Goal: Find contact information: Find contact information

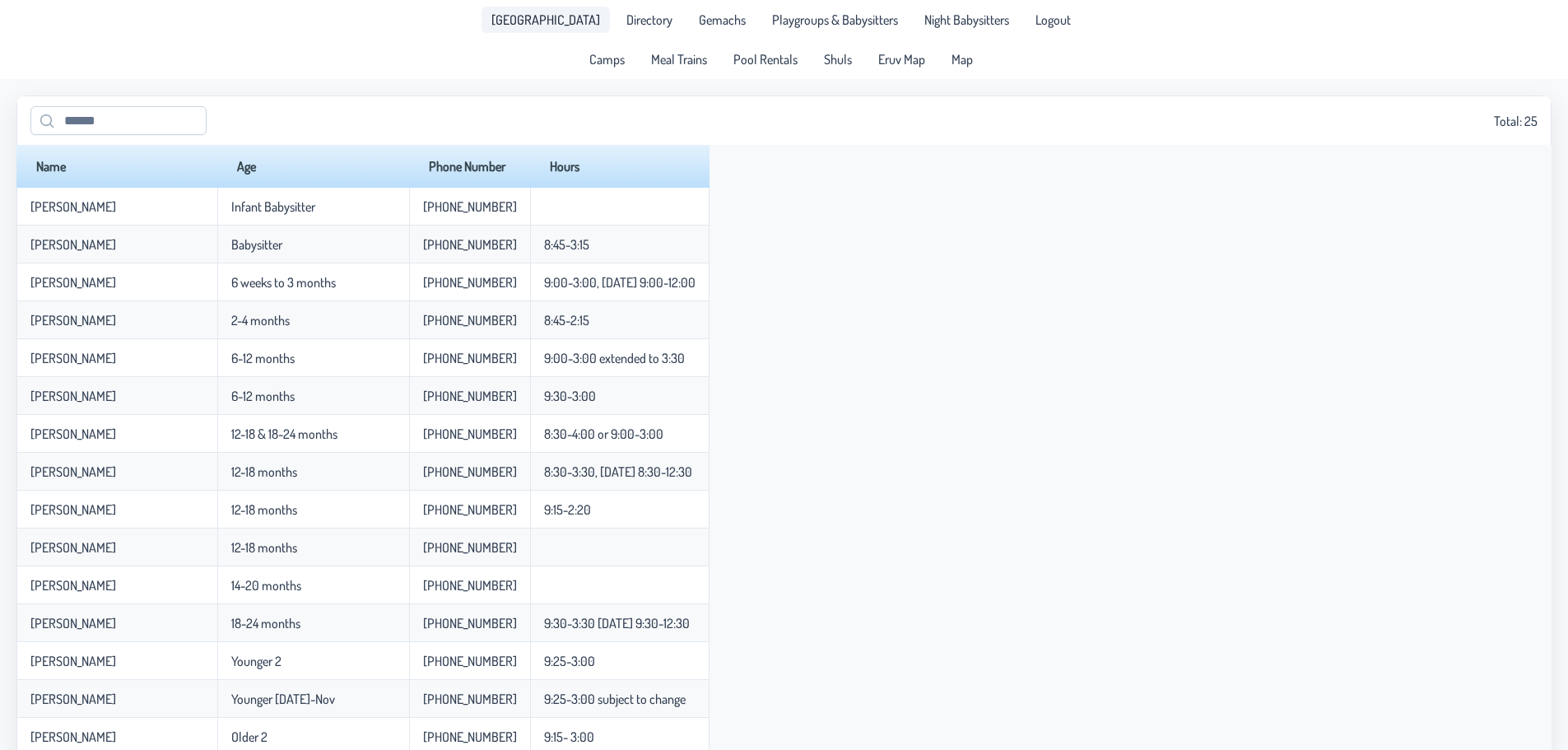
click at [533, 23] on span "[GEOGRAPHIC_DATA]" at bounding box center [545, 20] width 108 height 14
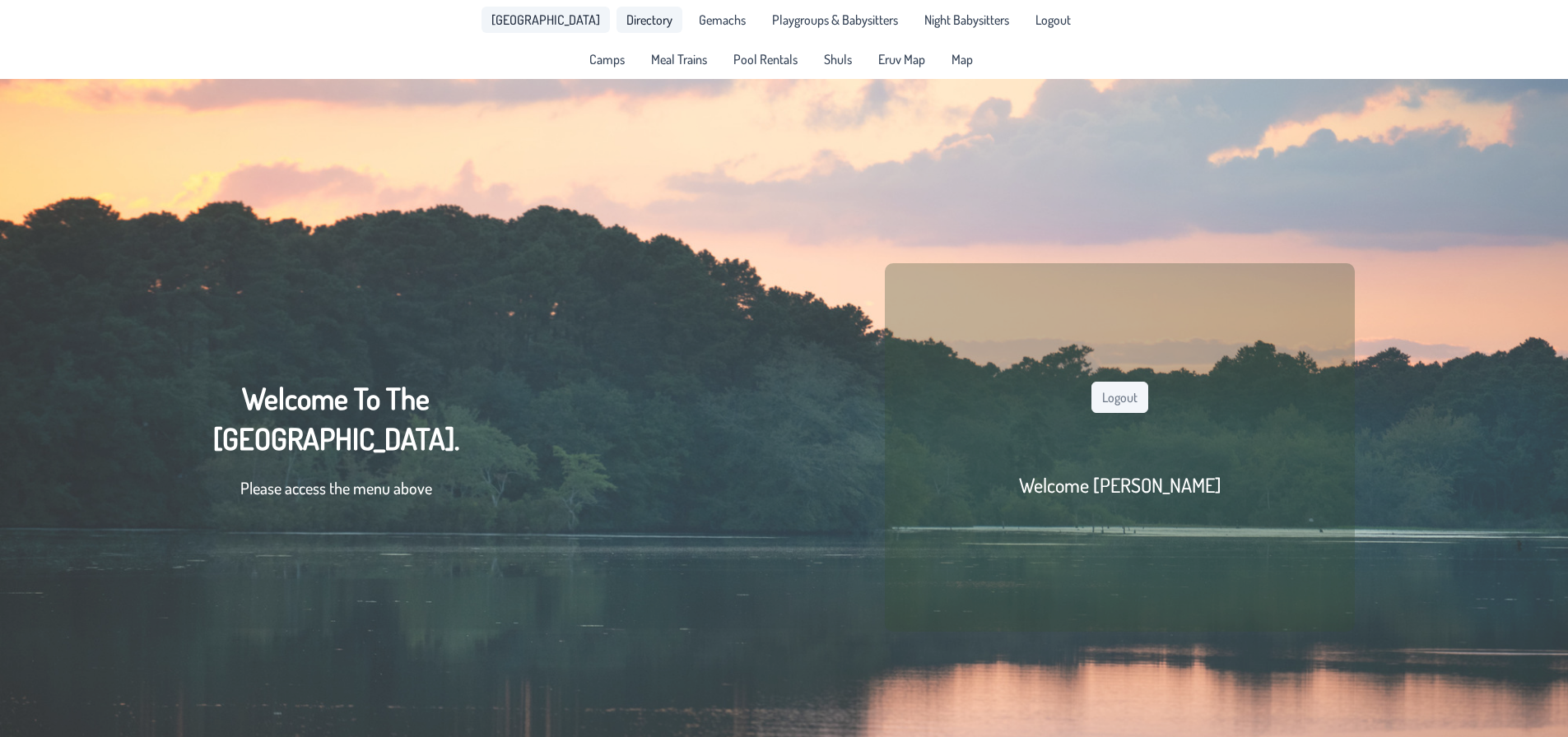
click at [627, 19] on span "Directory" at bounding box center [649, 20] width 46 height 14
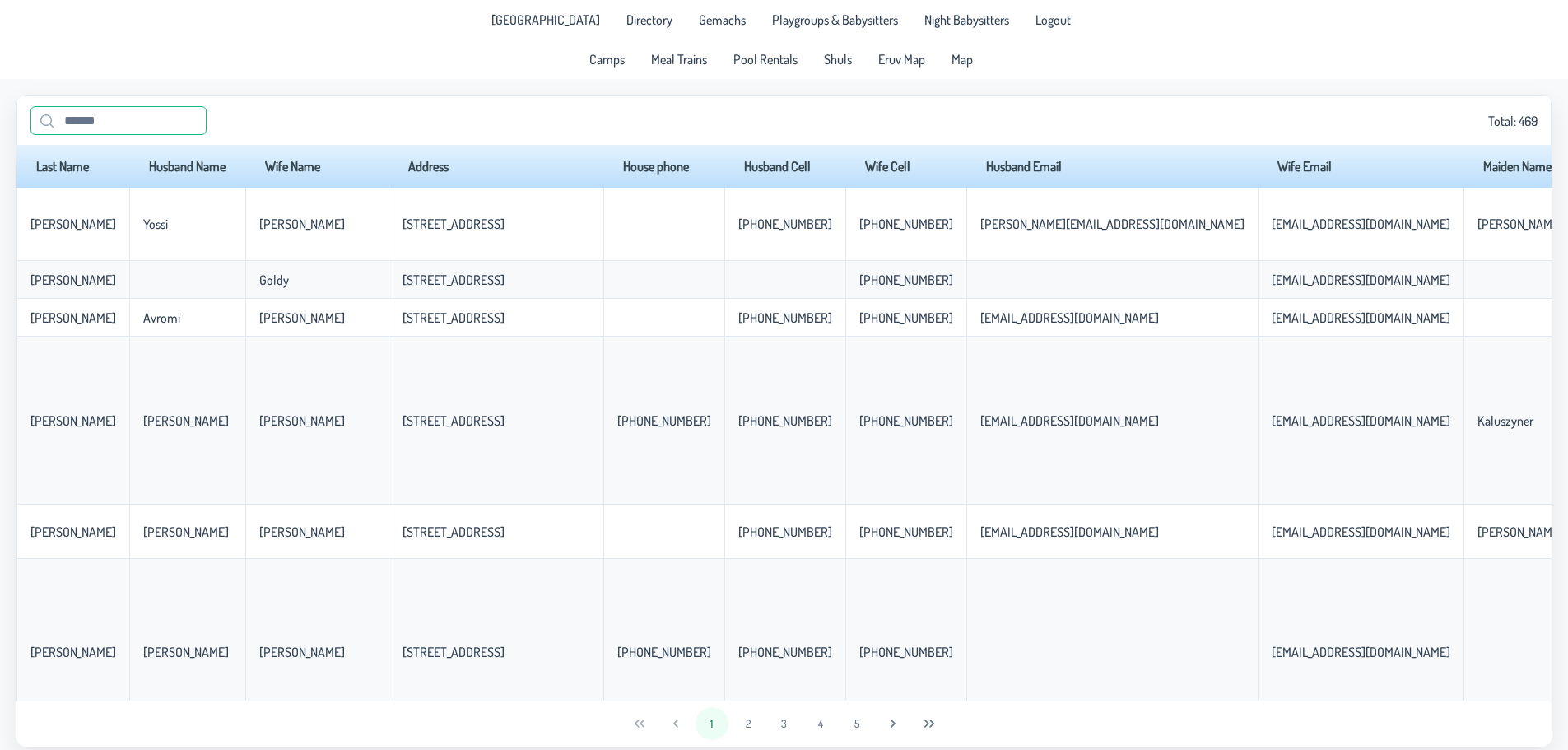
click at [103, 119] on input "text" at bounding box center [119, 120] width 176 height 29
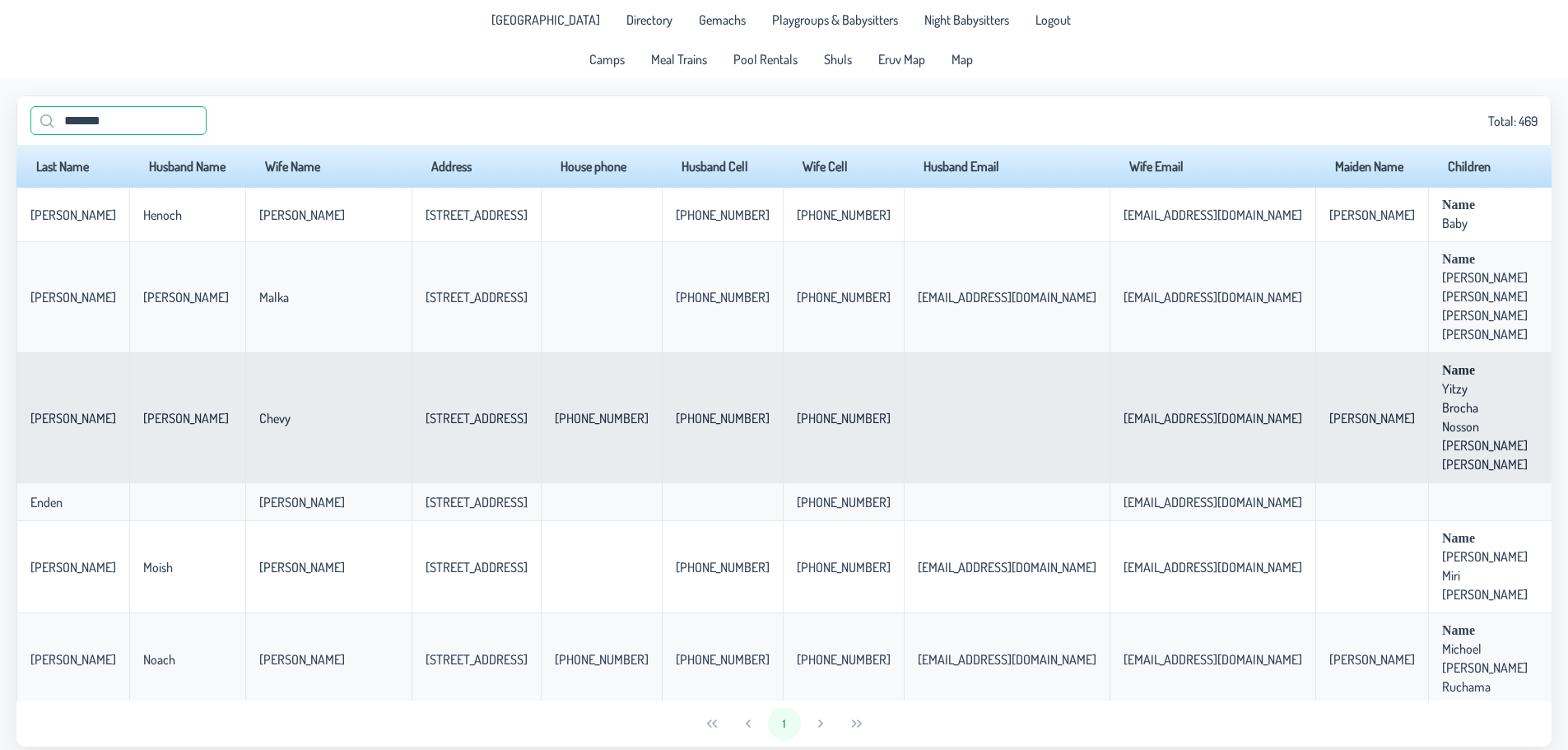
type input "*******"
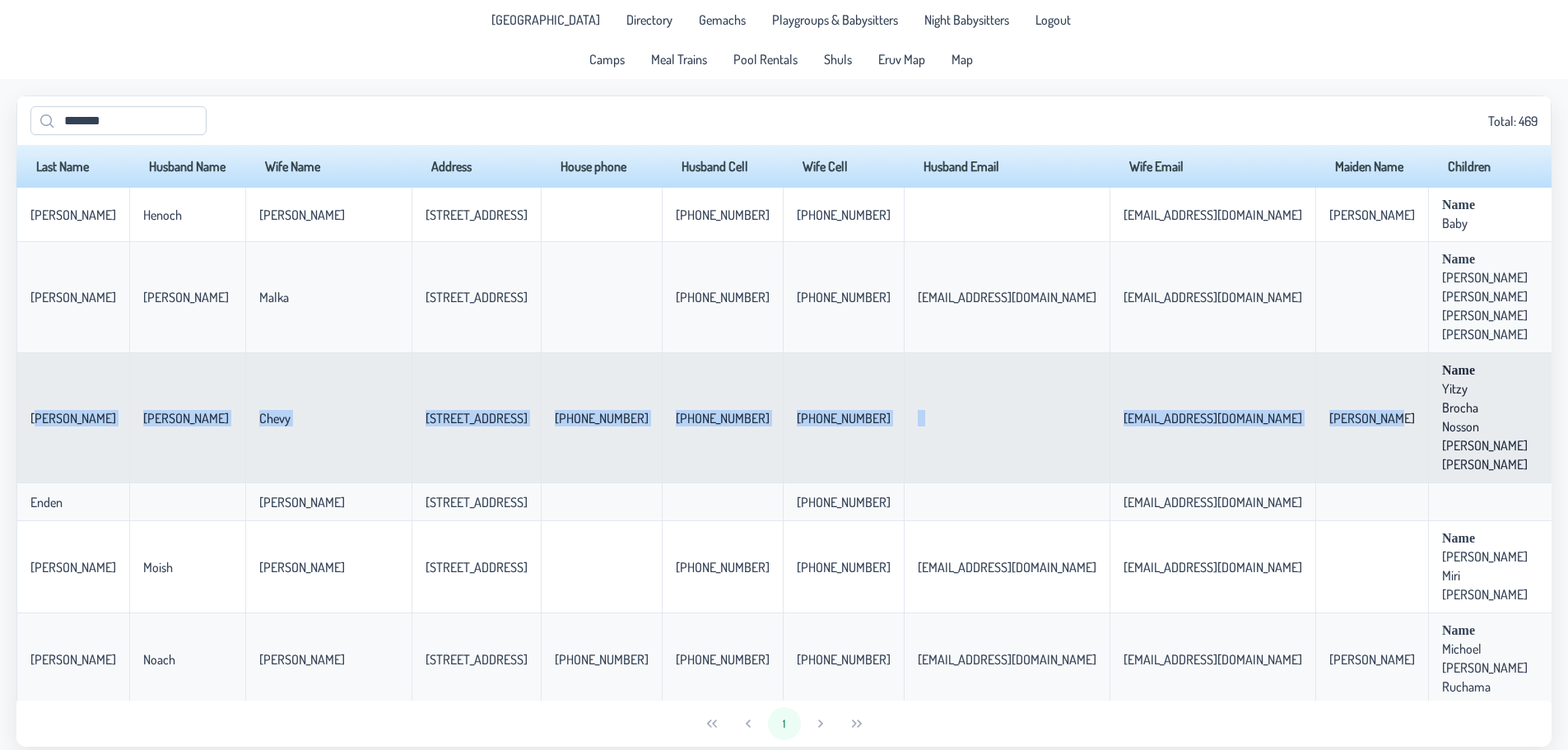
drag, startPoint x: 32, startPoint y: 421, endPoint x: 1204, endPoint y: 460, distance: 1172.6
click at [1204, 460] on tr "[PERSON_NAME] [STREET_ADDRESS] [PHONE_NUMBER] [PHONE_NUMBER] [PHONE_NUMBER] [EM…" at bounding box center [1146, 418] width 2261 height 130
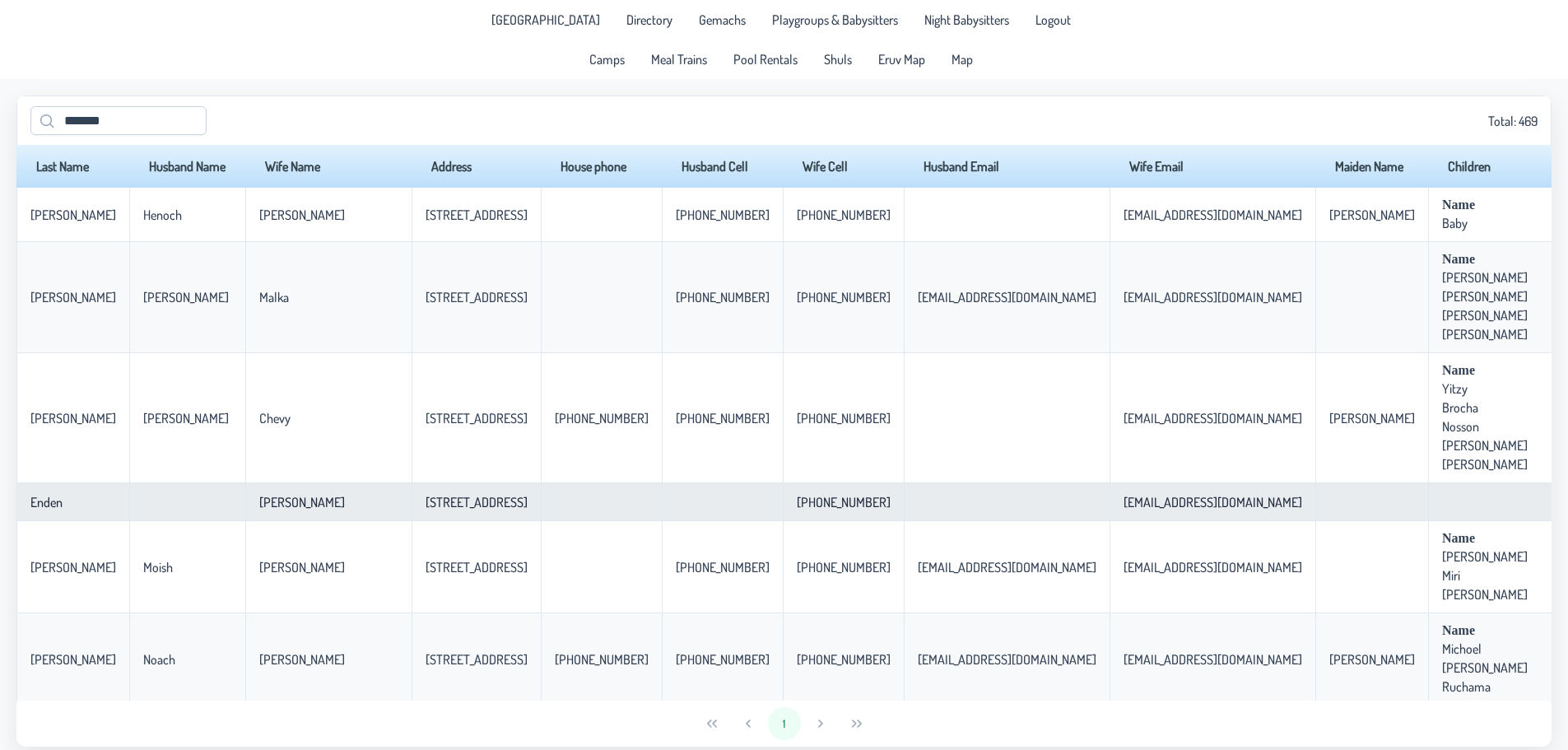
click at [259, 504] on p-celleditor "[PERSON_NAME]" at bounding box center [301, 501] width 86 height 16
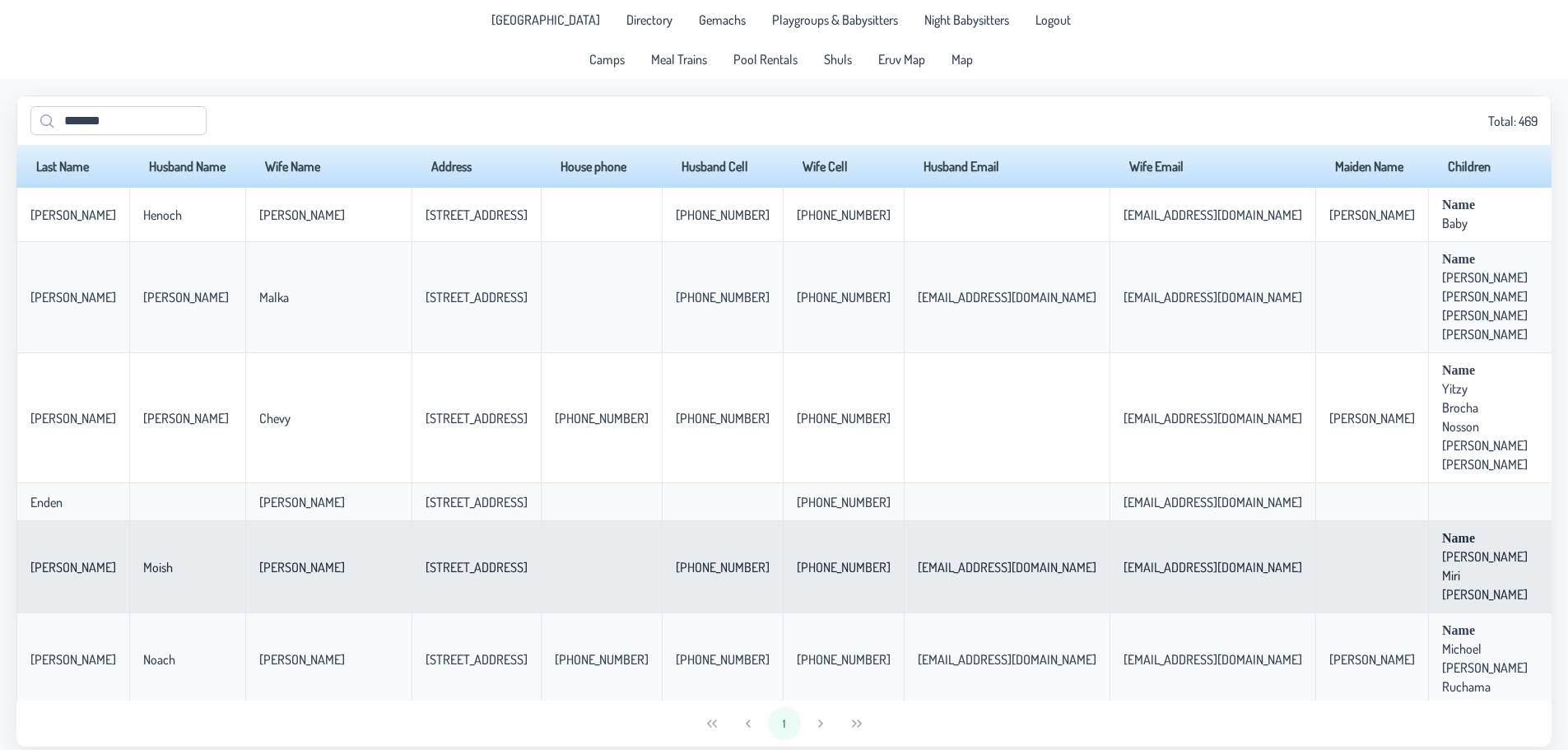
drag, startPoint x: 35, startPoint y: 567, endPoint x: 1505, endPoint y: 604, distance: 1470.5
click at [1505, 604] on tr "[PERSON_NAME] [PERSON_NAME] [STREET_ADDRESS] [PHONE_NUMBER] [PHONE_NUMBER] [EMA…" at bounding box center [1146, 566] width 2261 height 92
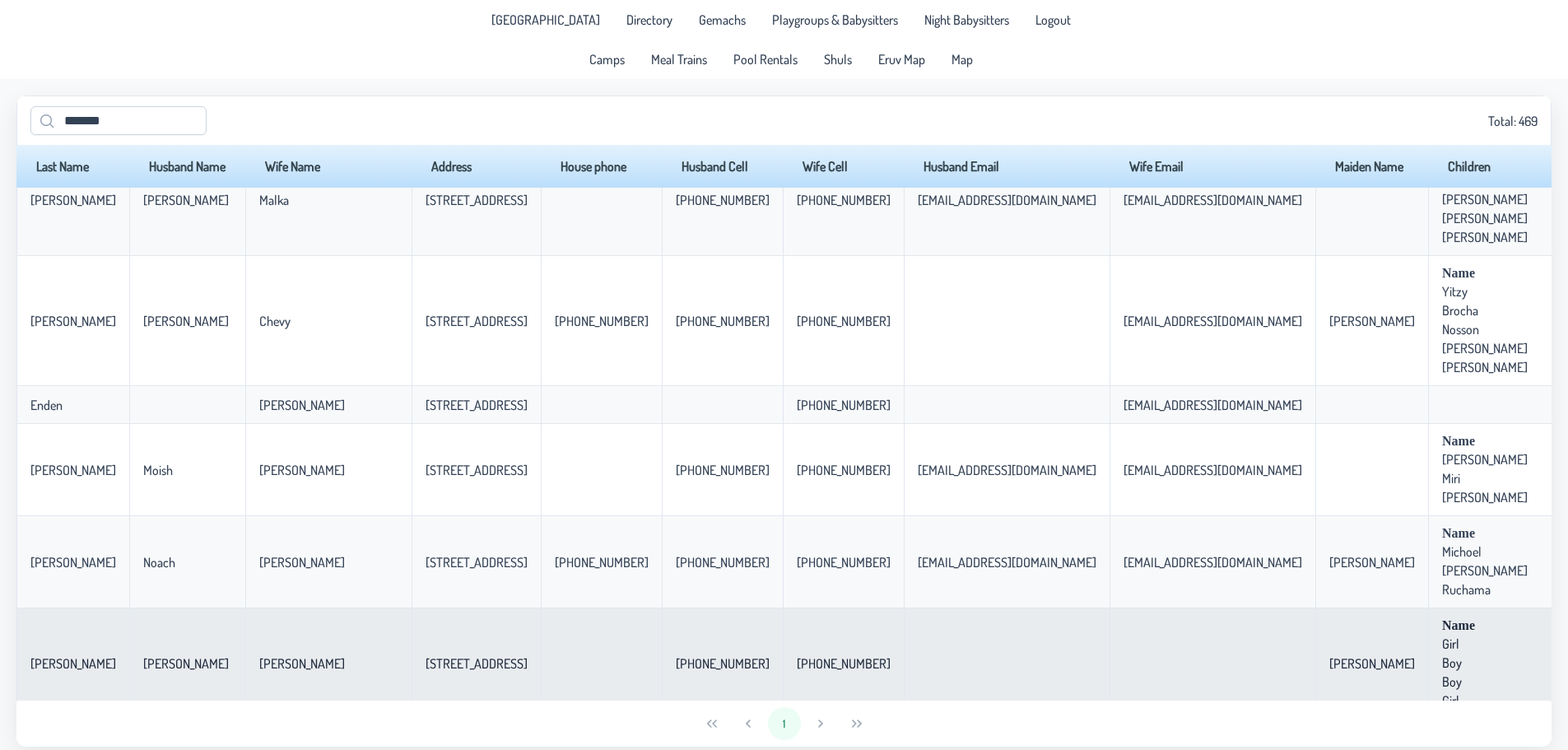
scroll to position [82, 0]
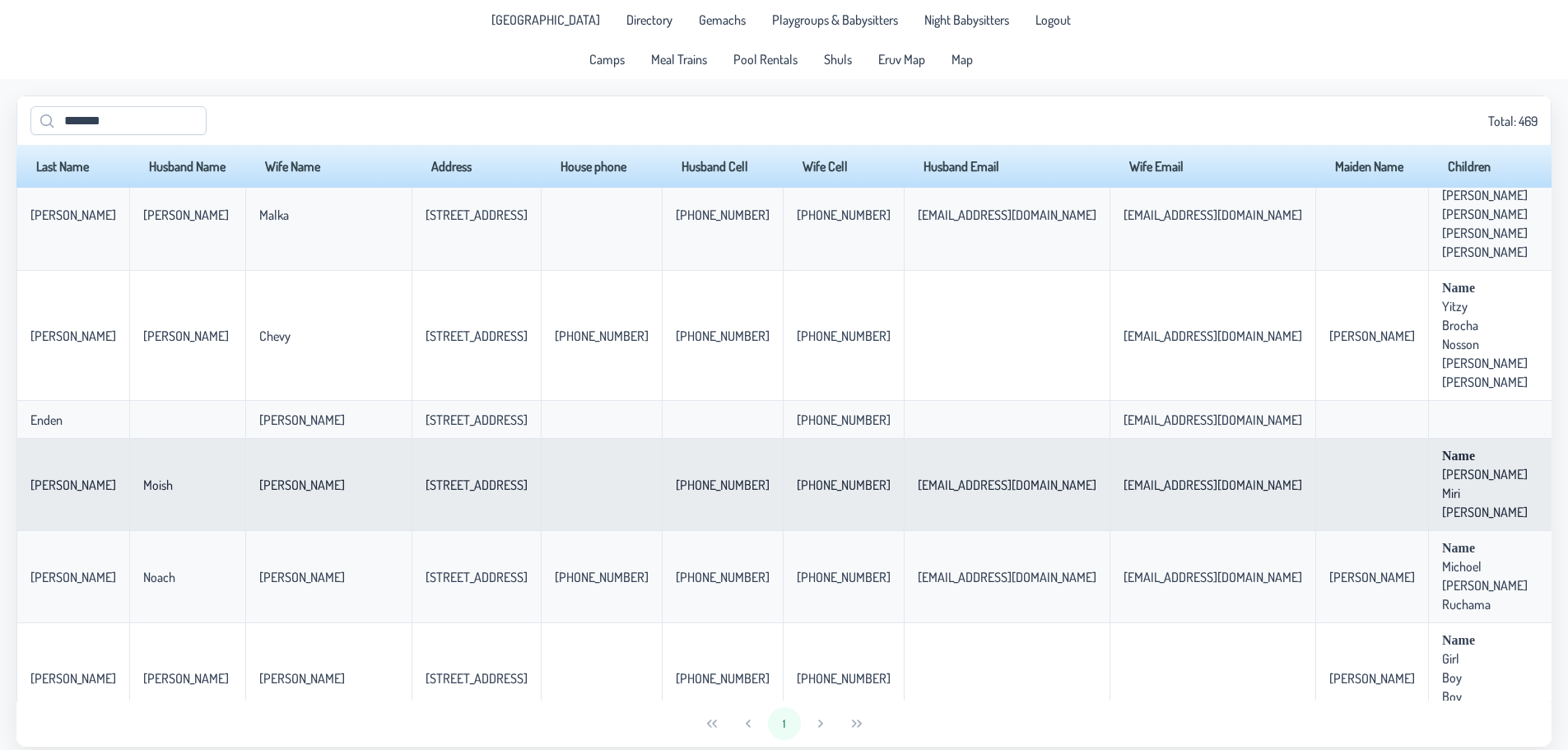
click at [1109, 515] on td "[EMAIL_ADDRESS][DOMAIN_NAME]" at bounding box center [1212, 484] width 206 height 92
drag, startPoint x: 1477, startPoint y: 515, endPoint x: 987, endPoint y: 496, distance: 490.4
click at [987, 496] on tr "[PERSON_NAME] [PERSON_NAME] [STREET_ADDRESS] [PHONE_NUMBER] [PHONE_NUMBER] [EMA…" at bounding box center [1146, 484] width 2261 height 92
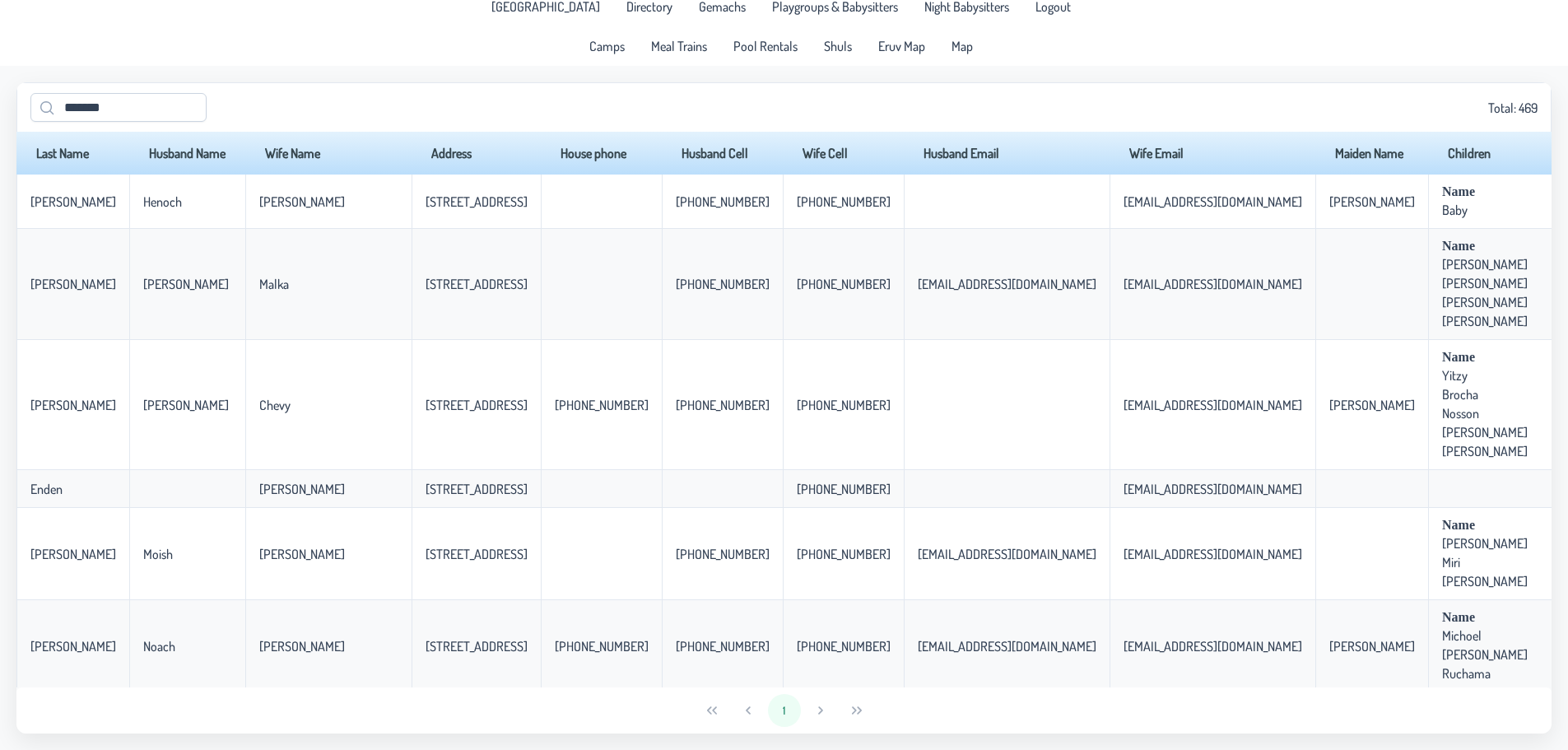
scroll to position [0, 0]
